Goal: Contribute content: Add original content to the website for others to see

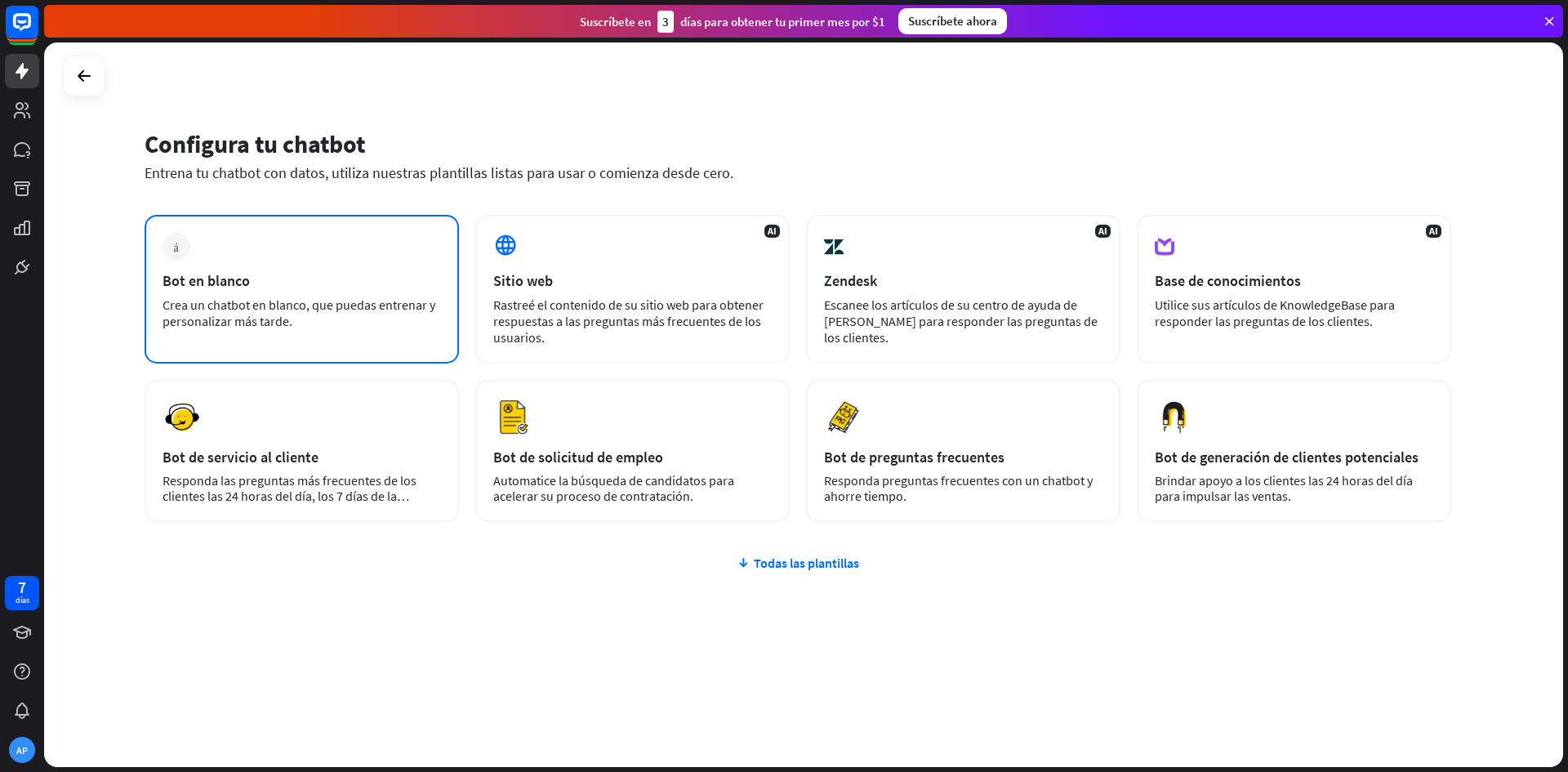
click at [398, 265] on div "más Bot en blanco Crea un chatbot en blanco, que puedas entrenar y personalizar…" at bounding box center [301, 288] width 315 height 148
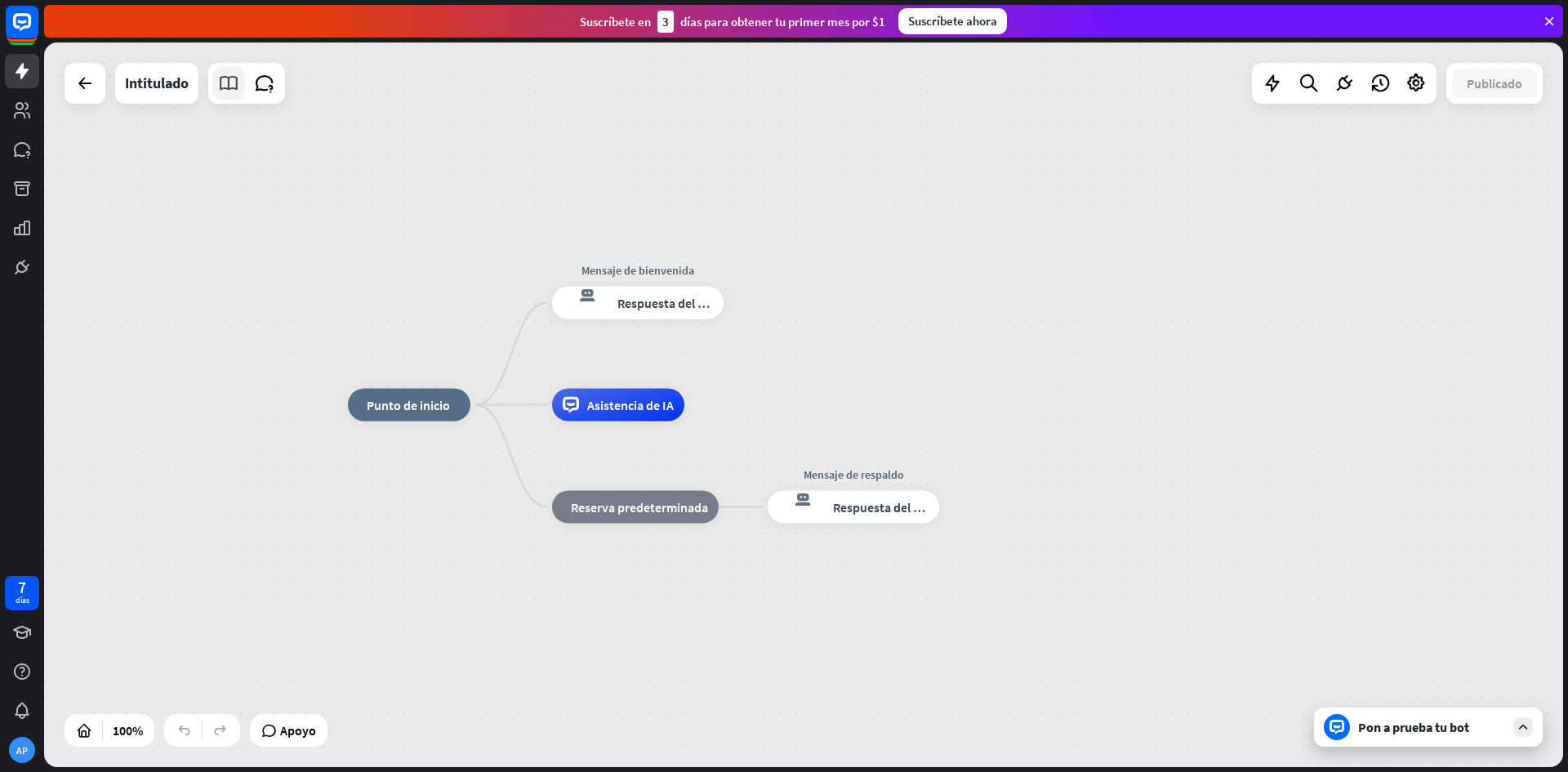
click at [232, 90] on icon at bounding box center [229, 83] width 21 height 21
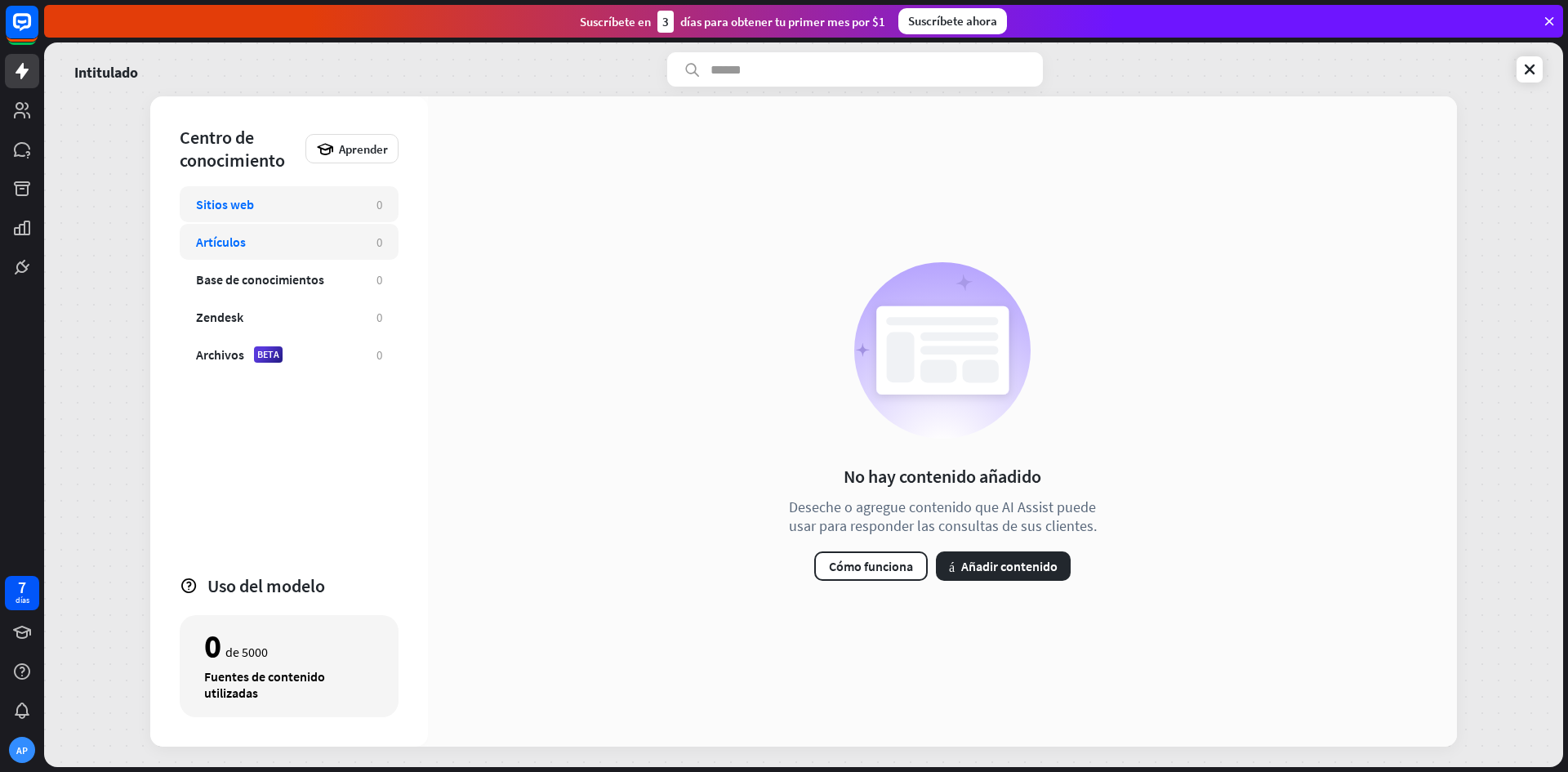
click at [326, 252] on div "Artículos 0" at bounding box center [289, 242] width 219 height 36
click at [327, 293] on div "Base de conocimientos 0" at bounding box center [289, 279] width 219 height 36
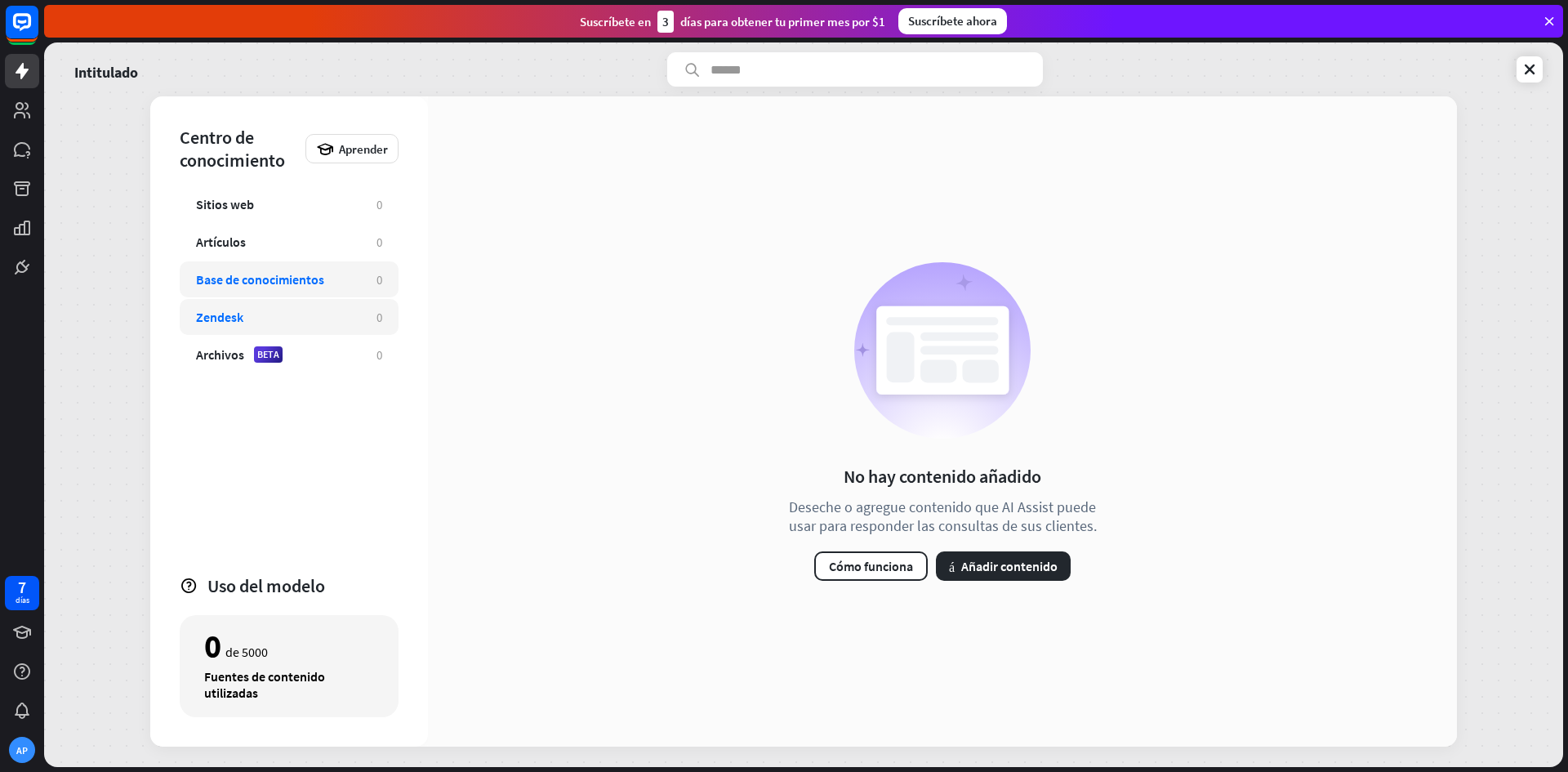
click at [327, 312] on div "Zendesk" at bounding box center [278, 317] width 165 height 16
click at [316, 197] on div "Sitios web" at bounding box center [278, 204] width 165 height 16
click at [1140, 388] on div "No hay contenido añadido Deseche o agregue contenido que AI Assist puede usar p…" at bounding box center [941, 421] width 1028 height 650
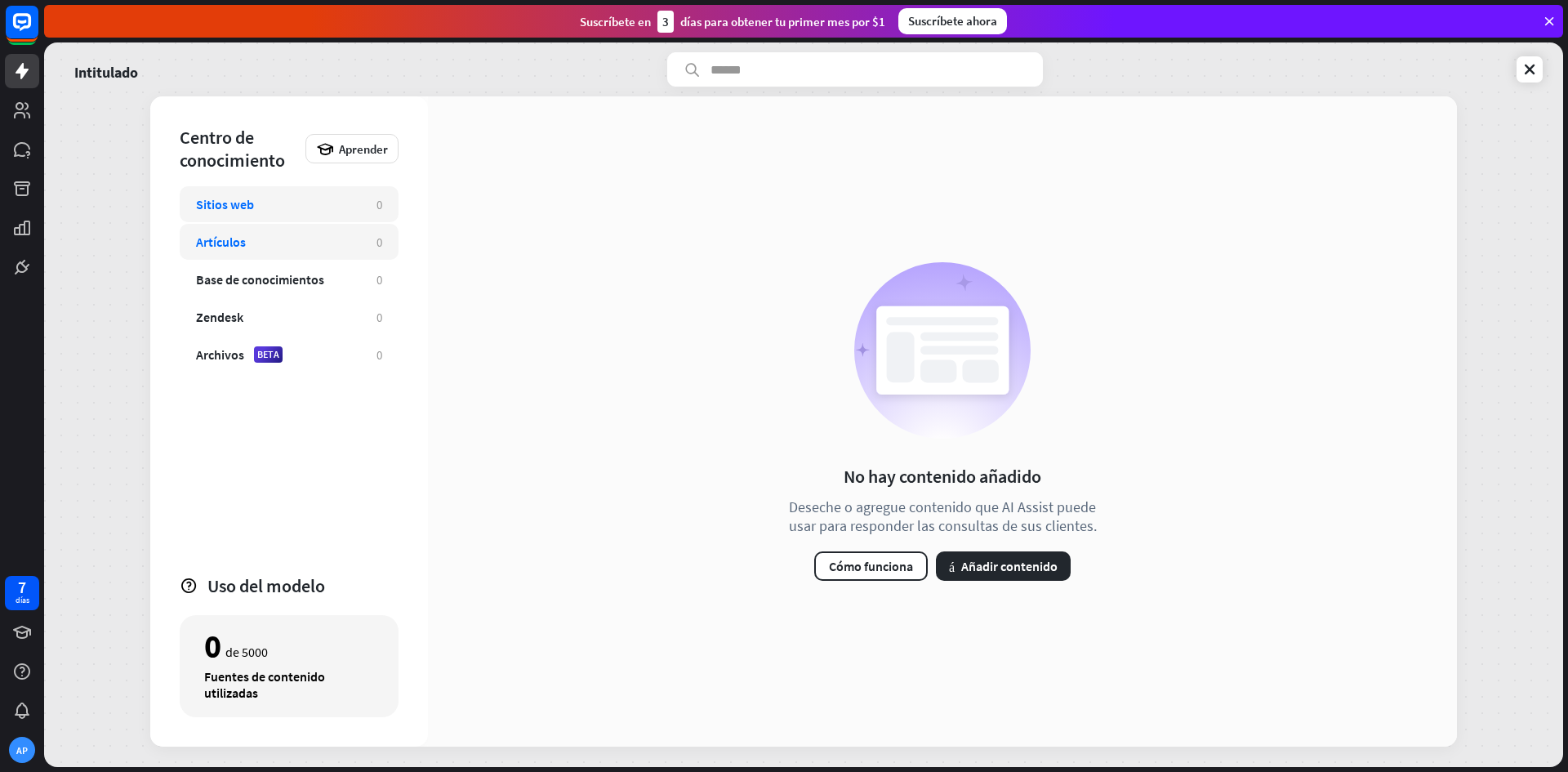
click at [353, 237] on div "Artículos" at bounding box center [278, 241] width 165 height 16
click at [986, 565] on font "Añadir contenido" at bounding box center [1009, 565] width 97 height 16
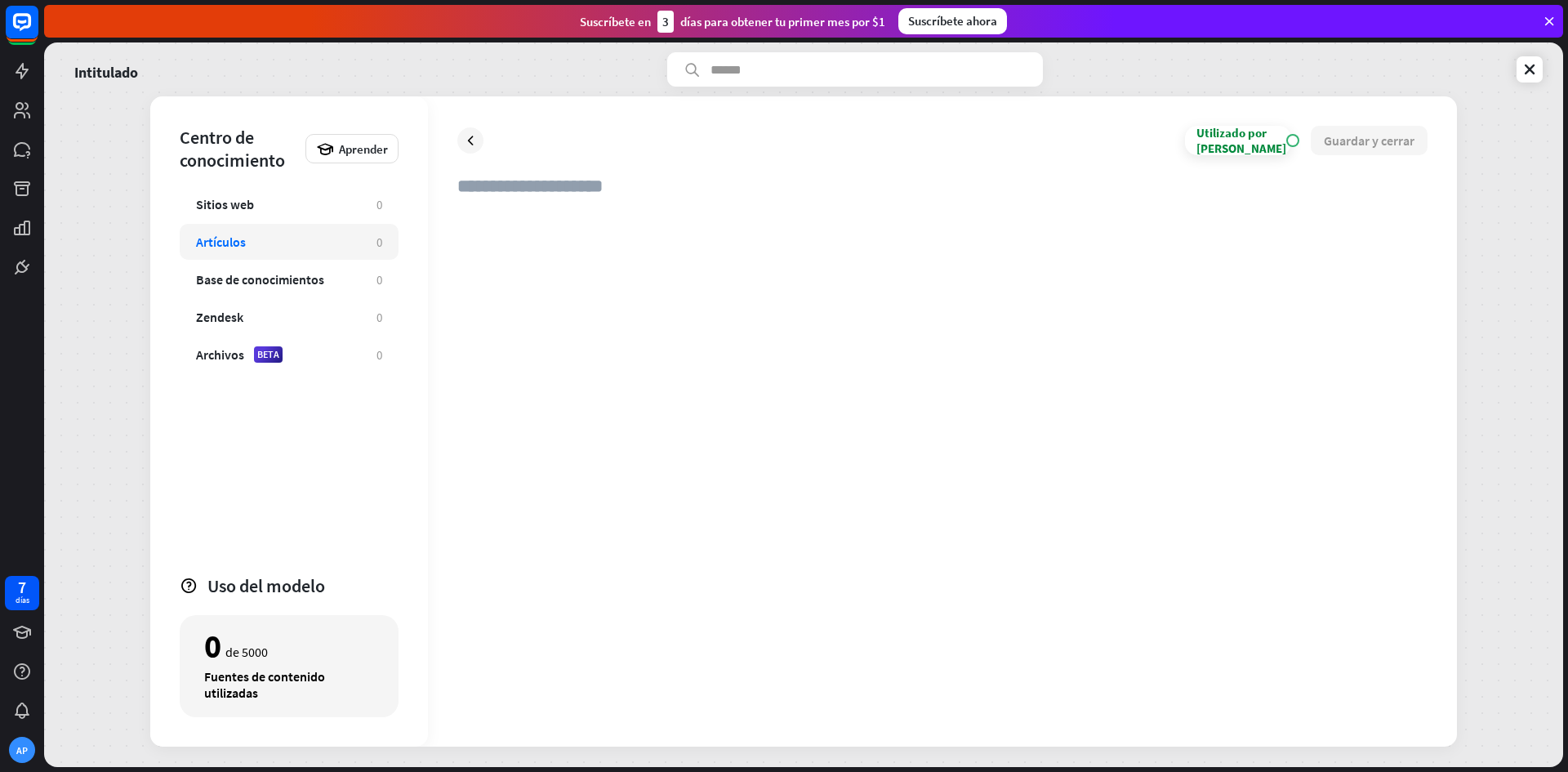
drag, startPoint x: 555, startPoint y: 240, endPoint x: 555, endPoint y: 250, distance: 10.0
click at [555, 250] on div at bounding box center [942, 463] width 970 height 506
click at [555, 195] on input "text" at bounding box center [942, 193] width 970 height 36
click at [1539, 74] on link at bounding box center [1529, 69] width 26 height 26
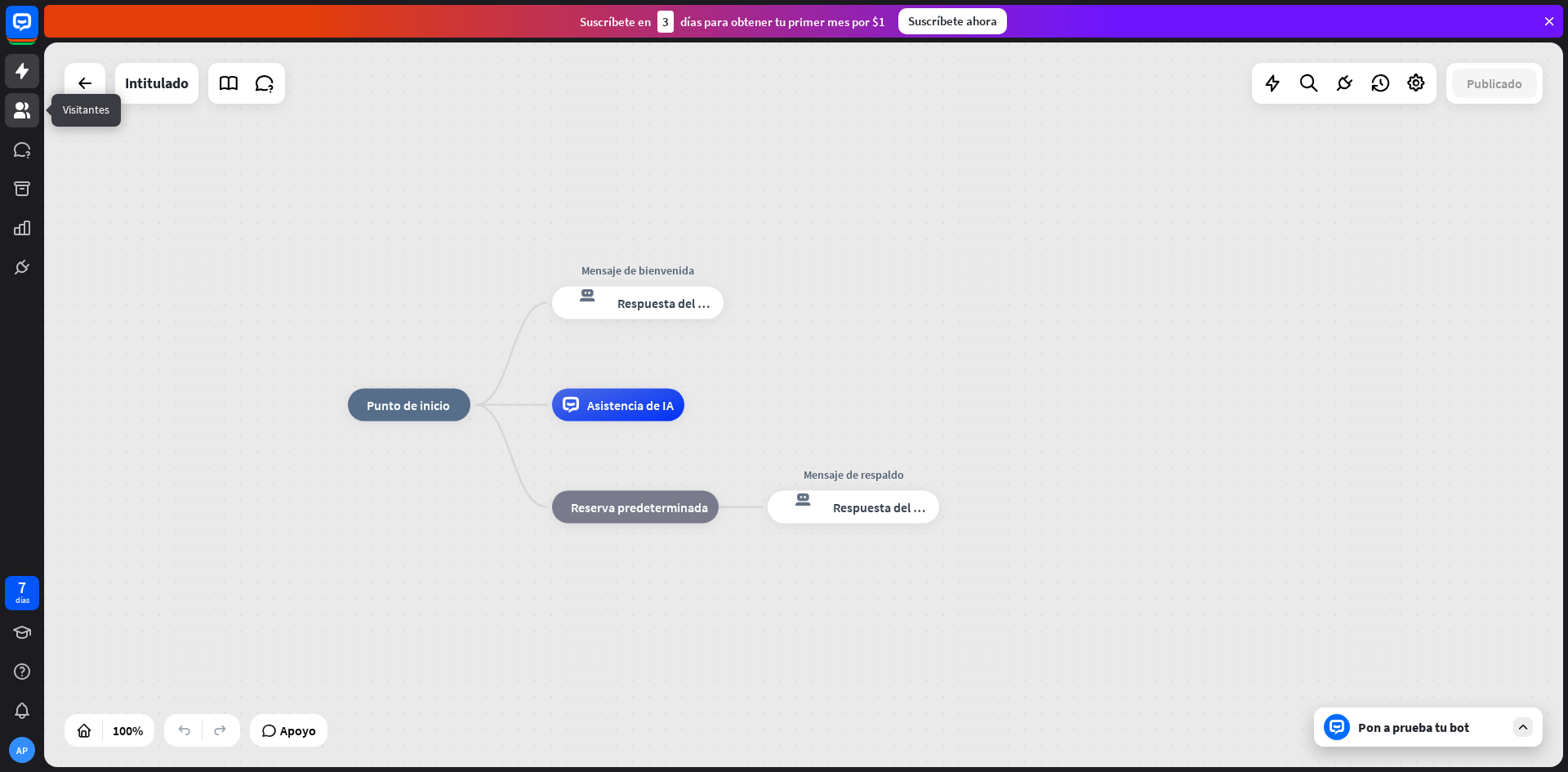
click at [19, 101] on icon at bounding box center [22, 110] width 19 height 19
